Goal: Use online tool/utility: Utilize a website feature to perform a specific function

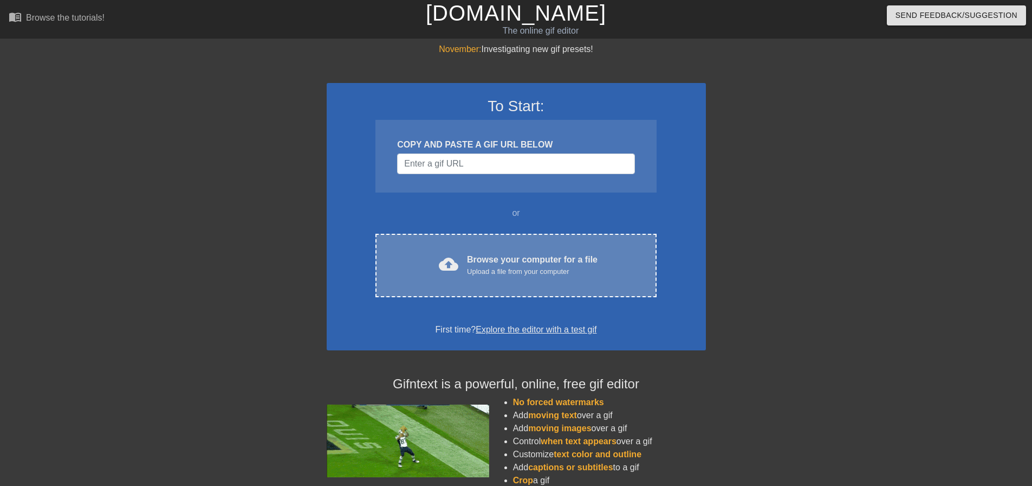
click at [551, 272] on div "Upload a file from your computer" at bounding box center [532, 271] width 131 height 11
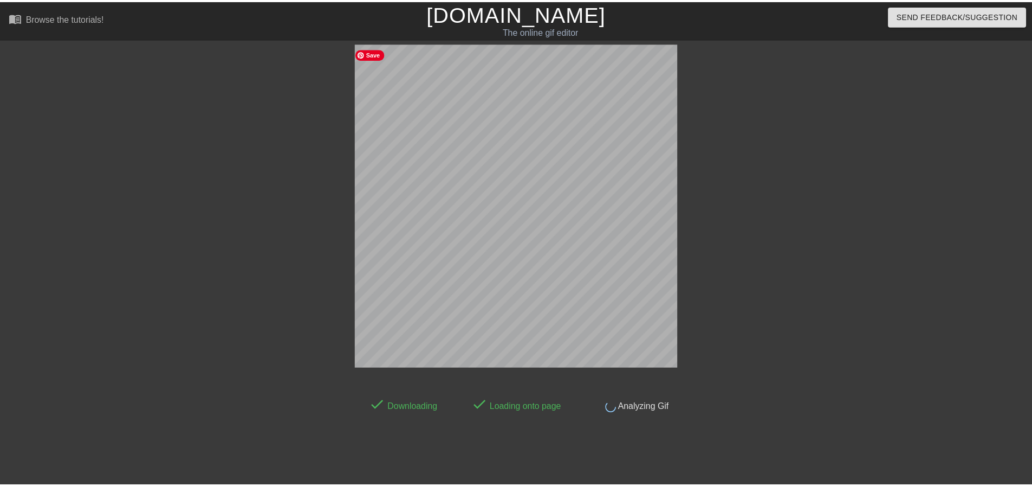
scroll to position [22, 0]
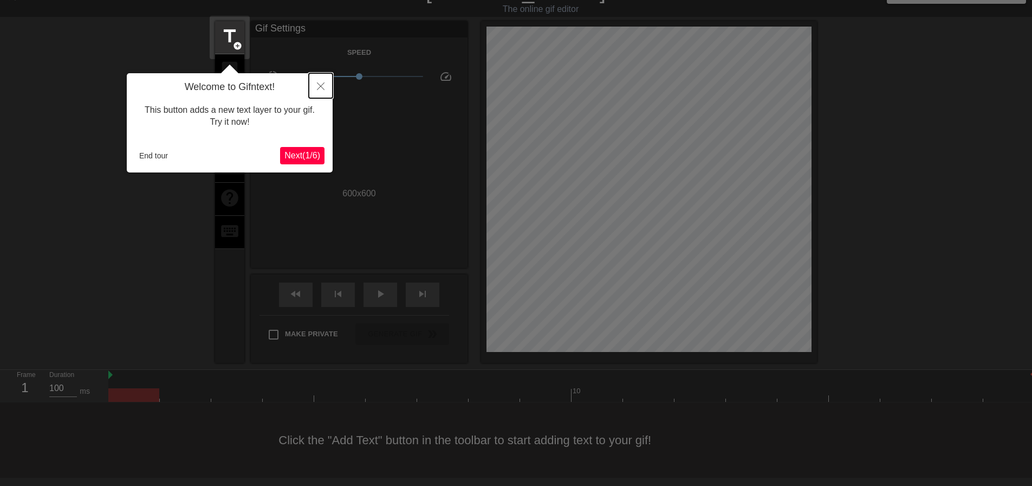
click at [320, 81] on button "Close" at bounding box center [321, 85] width 24 height 25
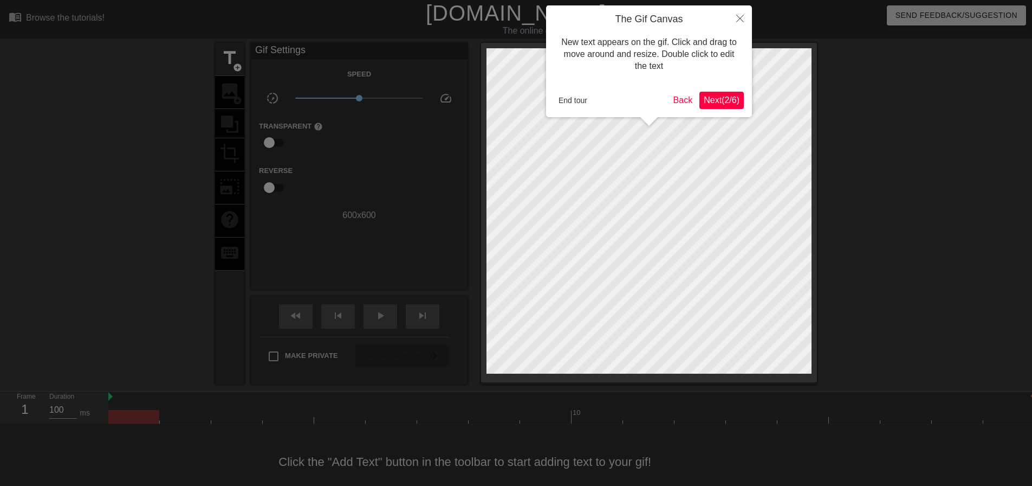
click at [726, 95] on span "Next ( 2 / 6 )" at bounding box center [722, 99] width 36 height 9
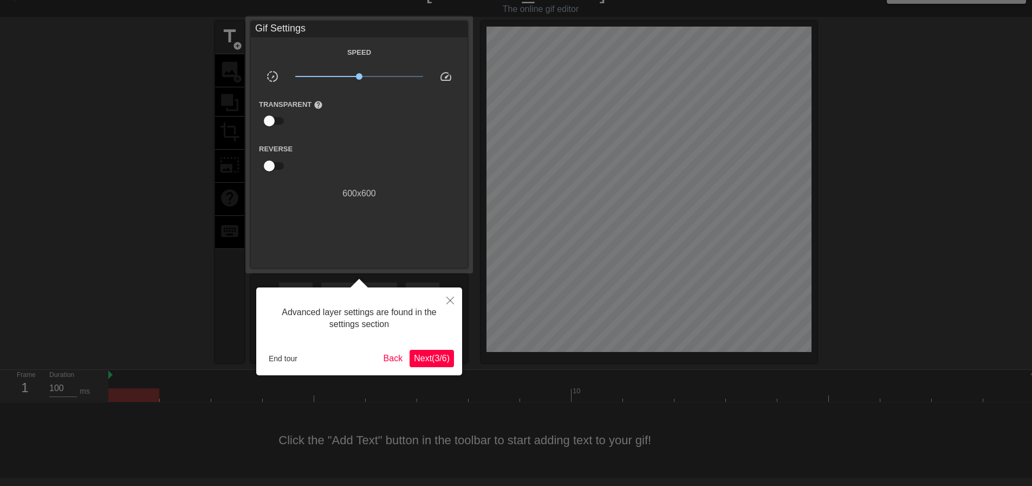
click at [433, 364] on button "Next ( 3 / 6 )" at bounding box center [432, 358] width 44 height 17
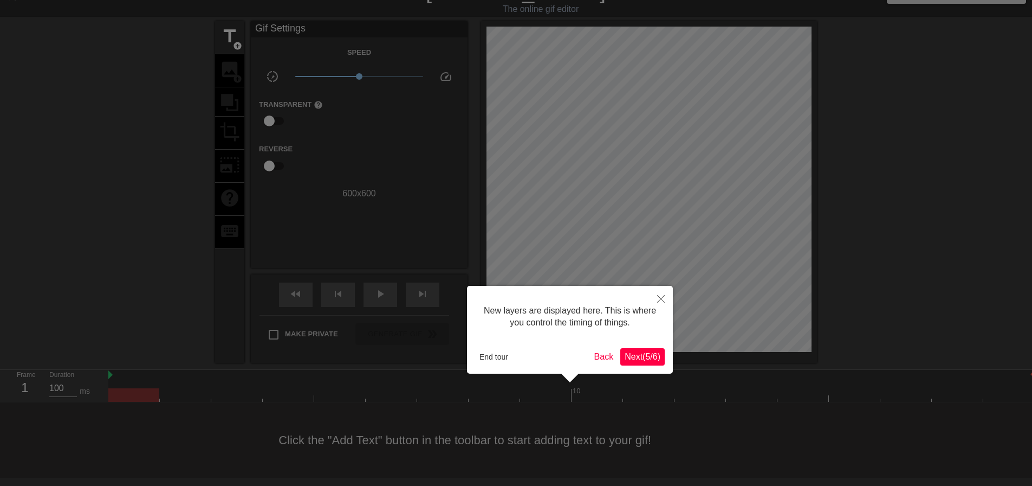
scroll to position [9, 0]
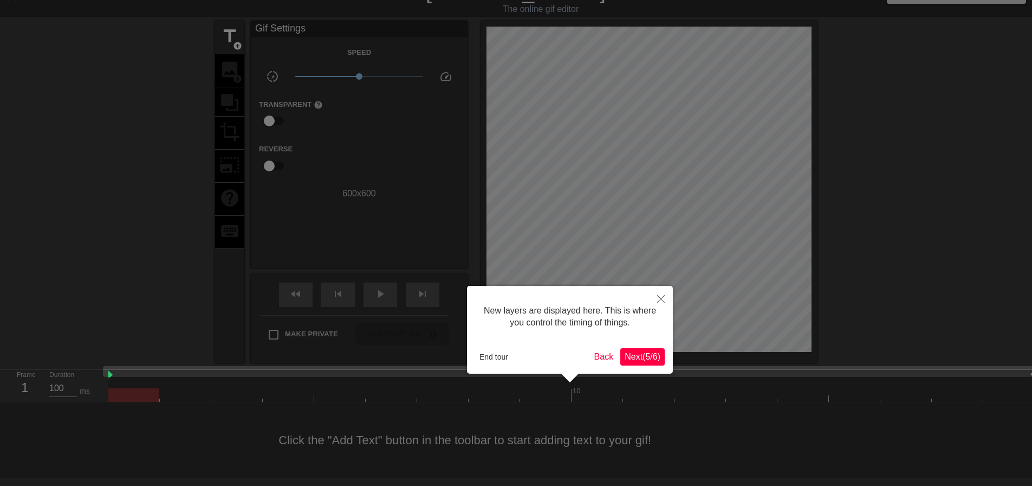
click at [669, 357] on div "New layers are displayed here. This is where you control the timing of things. …" at bounding box center [570, 330] width 206 height 88
click at [652, 356] on span "Next ( 5 / 6 )" at bounding box center [643, 356] width 36 height 9
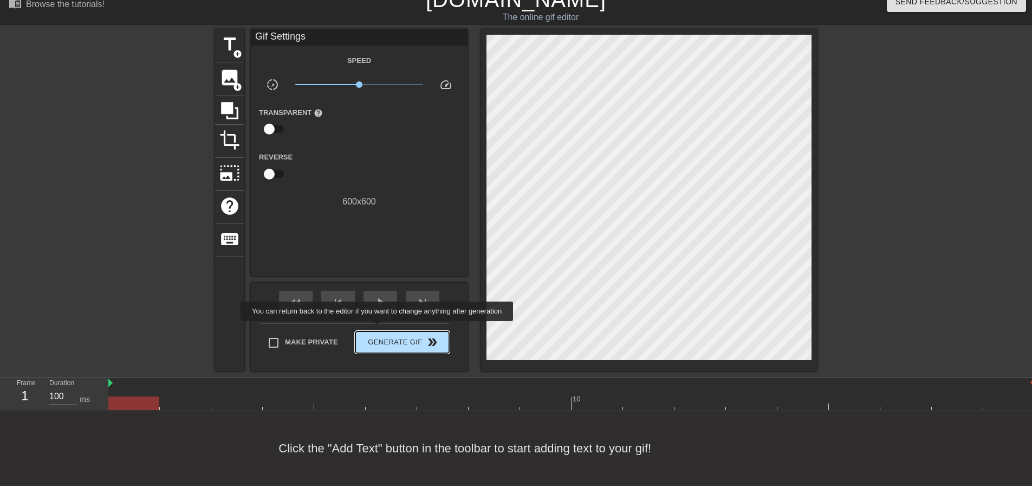
click at [386, 336] on span "Generate Gif double_arrow" at bounding box center [402, 341] width 85 height 13
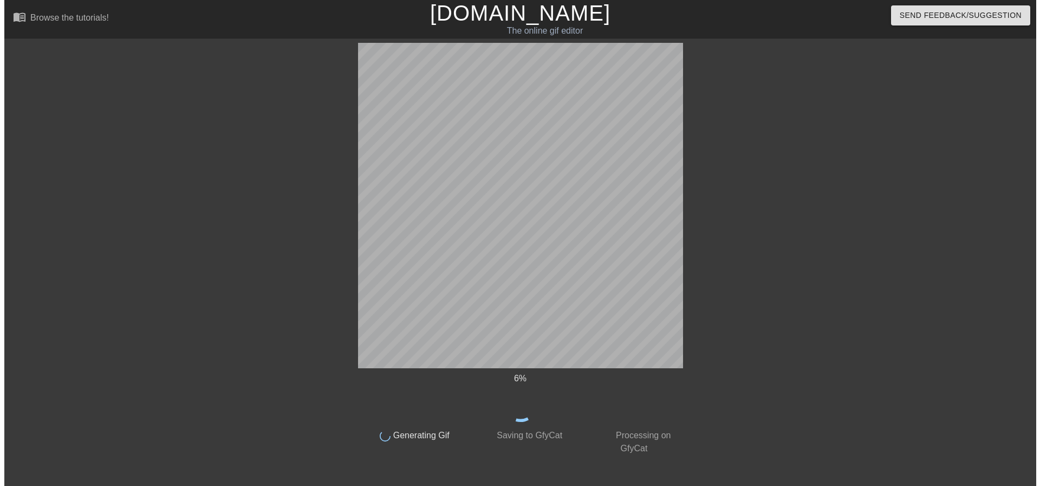
scroll to position [0, 0]
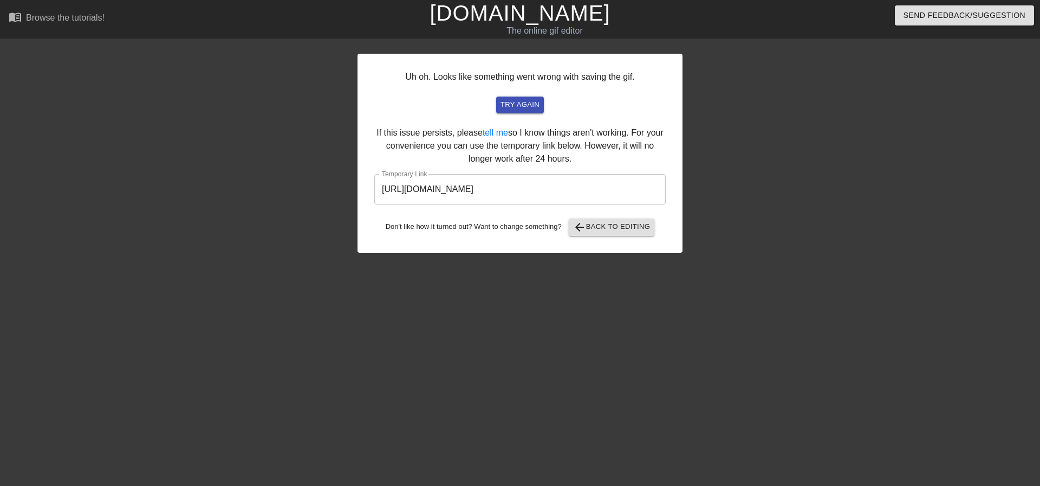
click at [605, 201] on input "[URL][DOMAIN_NAME]" at bounding box center [520, 189] width 292 height 30
drag, startPoint x: 609, startPoint y: 190, endPoint x: 363, endPoint y: 198, distance: 246.7
click at [363, 198] on div "Uh oh. Looks like something went wrong with saving the gif. try again If this i…" at bounding box center [520, 153] width 325 height 199
click at [510, 106] on span "try again" at bounding box center [520, 105] width 39 height 12
click at [605, 192] on input "[URL][DOMAIN_NAME]" at bounding box center [520, 189] width 292 height 30
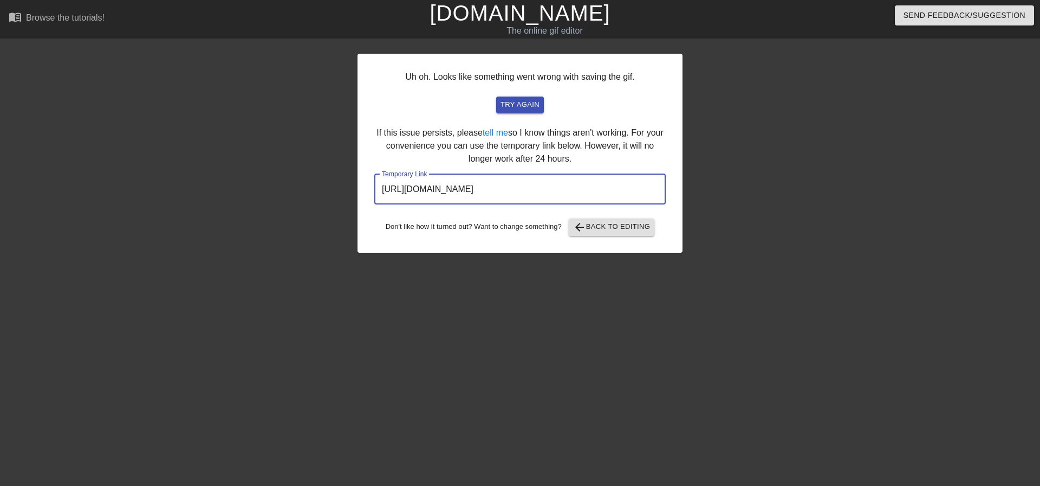
drag, startPoint x: 606, startPoint y: 190, endPoint x: 274, endPoint y: 202, distance: 332.4
click at [274, 202] on div "Uh oh. Looks like something went wrong with saving the gif. try again If this i…" at bounding box center [520, 205] width 1040 height 325
